Goal: Transaction & Acquisition: Purchase product/service

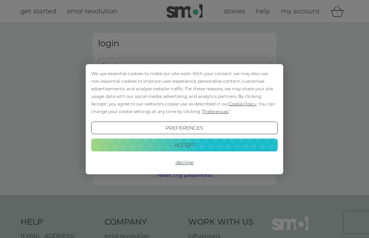
click at [186, 165] on button "Decline" at bounding box center [184, 162] width 187 height 13
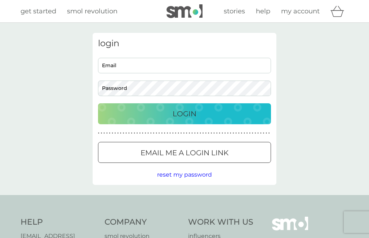
click at [253, 64] on input "Email" at bounding box center [184, 66] width 173 height 16
type input "dianehopton@blueyonder.co.uk"
click at [185, 113] on button "Login" at bounding box center [184, 113] width 173 height 21
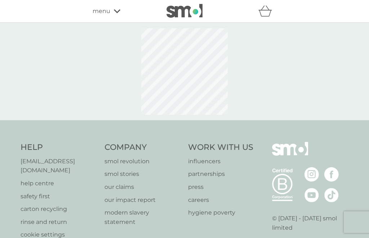
select select "112"
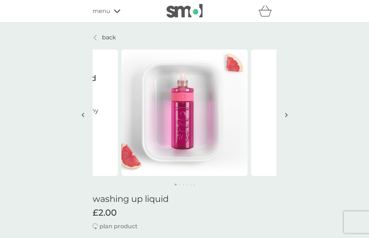
click at [119, 11] on icon at bounding box center [117, 11] width 6 height 4
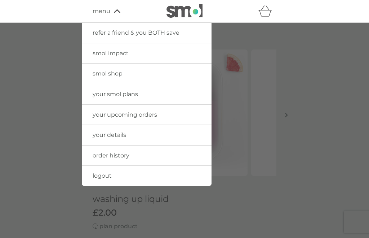
click at [160, 175] on link "logout" at bounding box center [147, 176] width 130 height 20
